Goal: Task Accomplishment & Management: Use online tool/utility

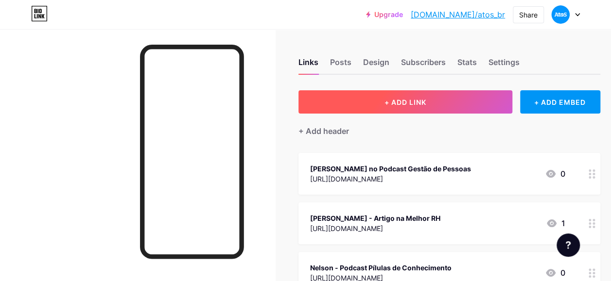
click at [385, 96] on button "+ ADD LINK" at bounding box center [405, 101] width 214 height 23
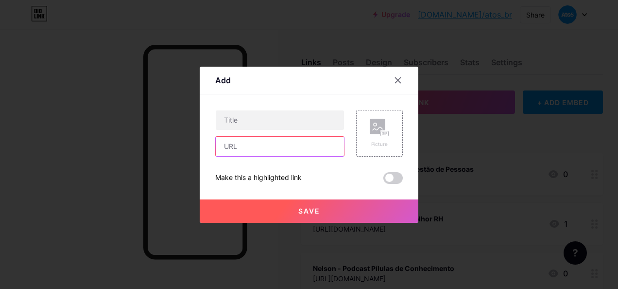
click at [250, 144] on input "text" at bounding box center [280, 146] width 128 height 19
paste input "[URL][DOMAIN_NAME]"
type input "[URL][DOMAIN_NAME]"
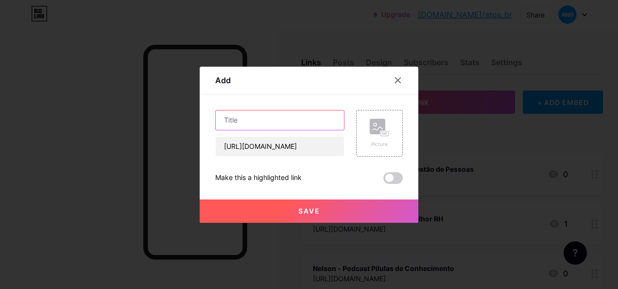
click at [258, 123] on input "text" at bounding box center [280, 119] width 128 height 19
type input "Conheça nossas soluções de Cyber!"
click at [390, 175] on span at bounding box center [393, 178] width 19 height 12
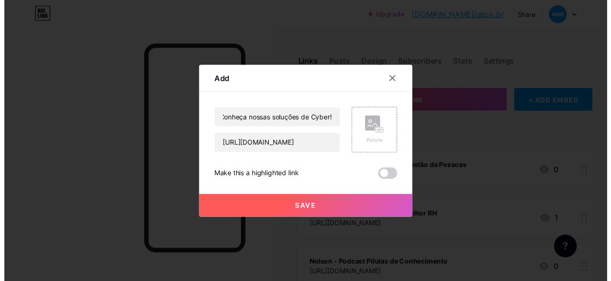
scroll to position [0, 0]
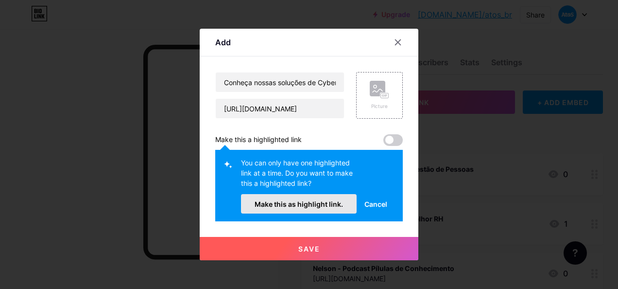
click at [296, 206] on span "Make this as highlight link." at bounding box center [299, 204] width 88 height 8
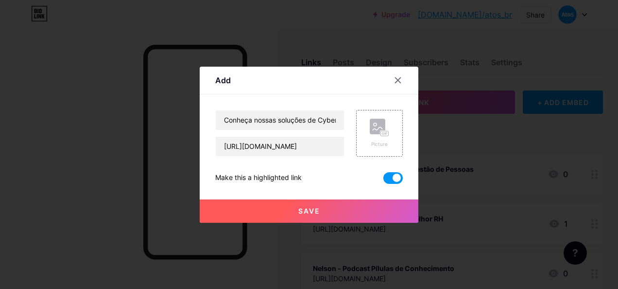
click at [295, 207] on button "Save" at bounding box center [309, 210] width 219 height 23
